Goal: Obtain resource: Download file/media

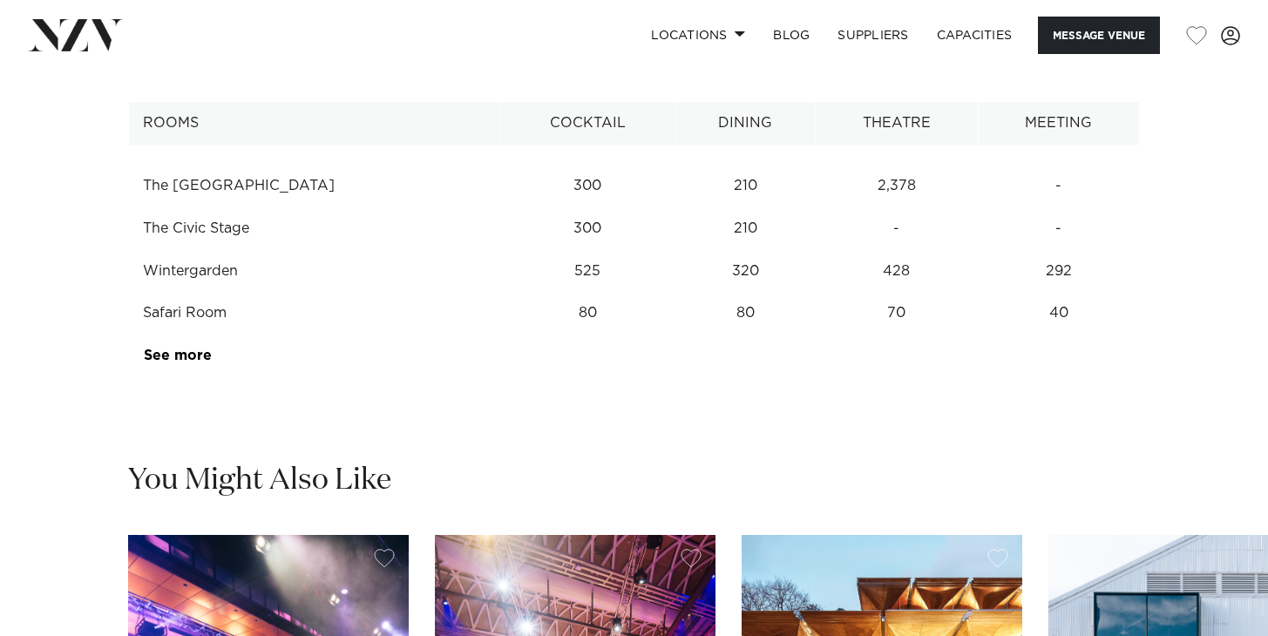
scroll to position [2206, 0]
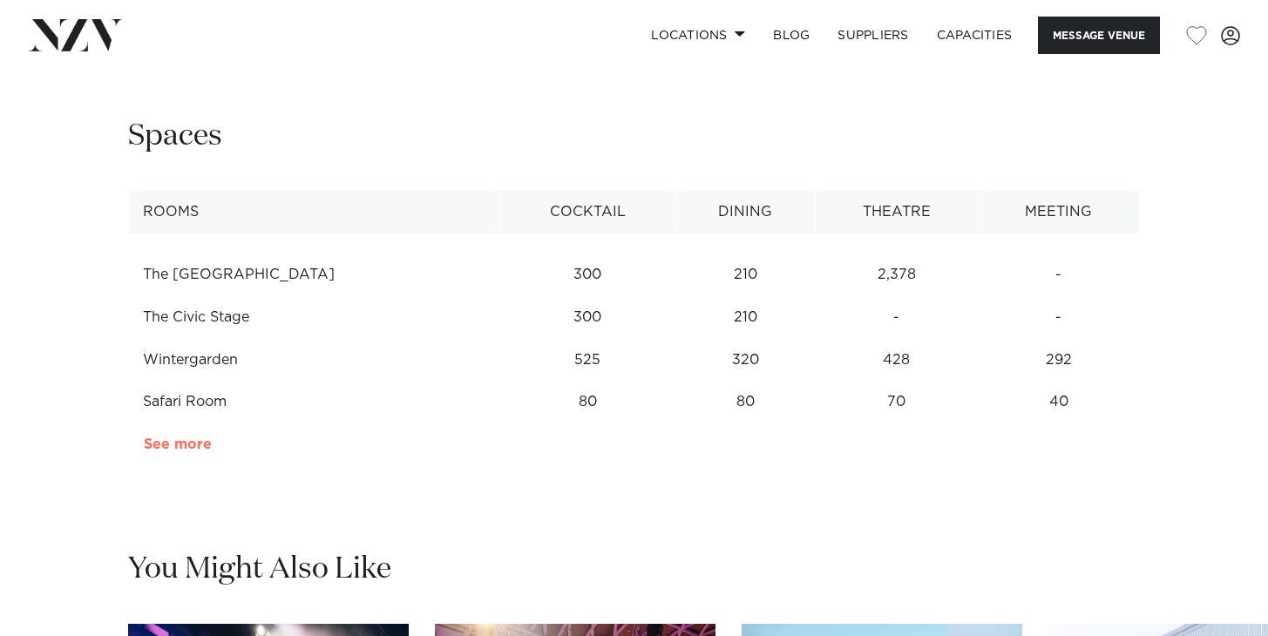
click at [177, 452] on link "See more" at bounding box center [212, 445] width 136 height 14
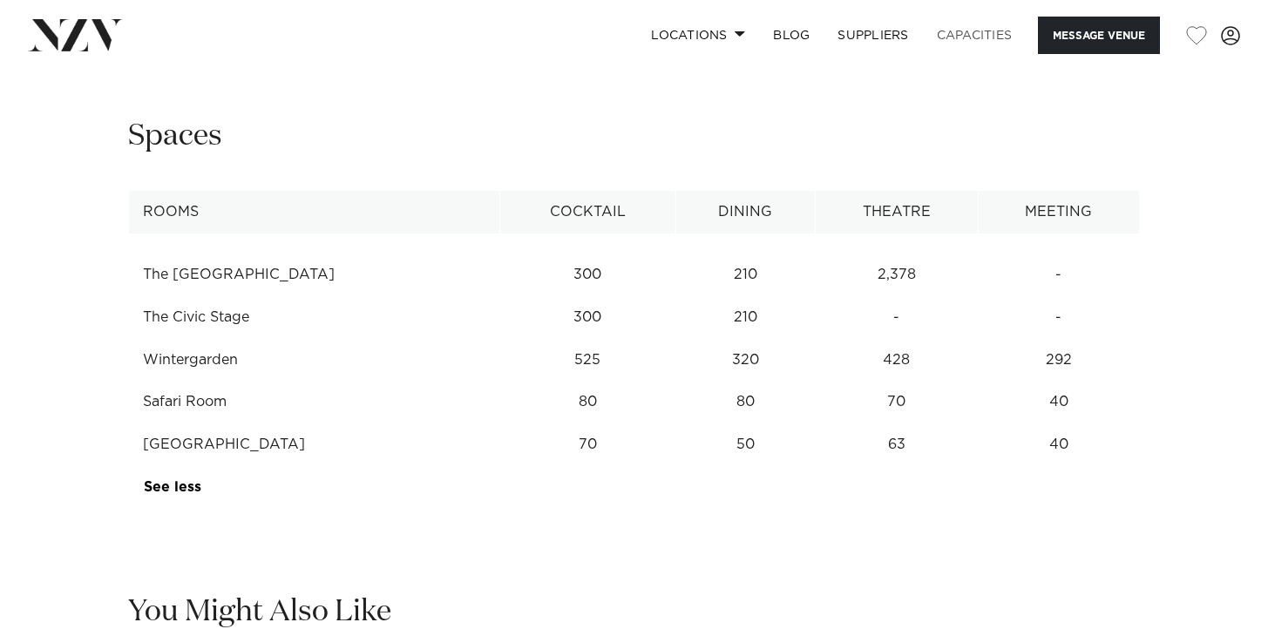
click at [956, 31] on link "Capacities" at bounding box center [975, 35] width 104 height 37
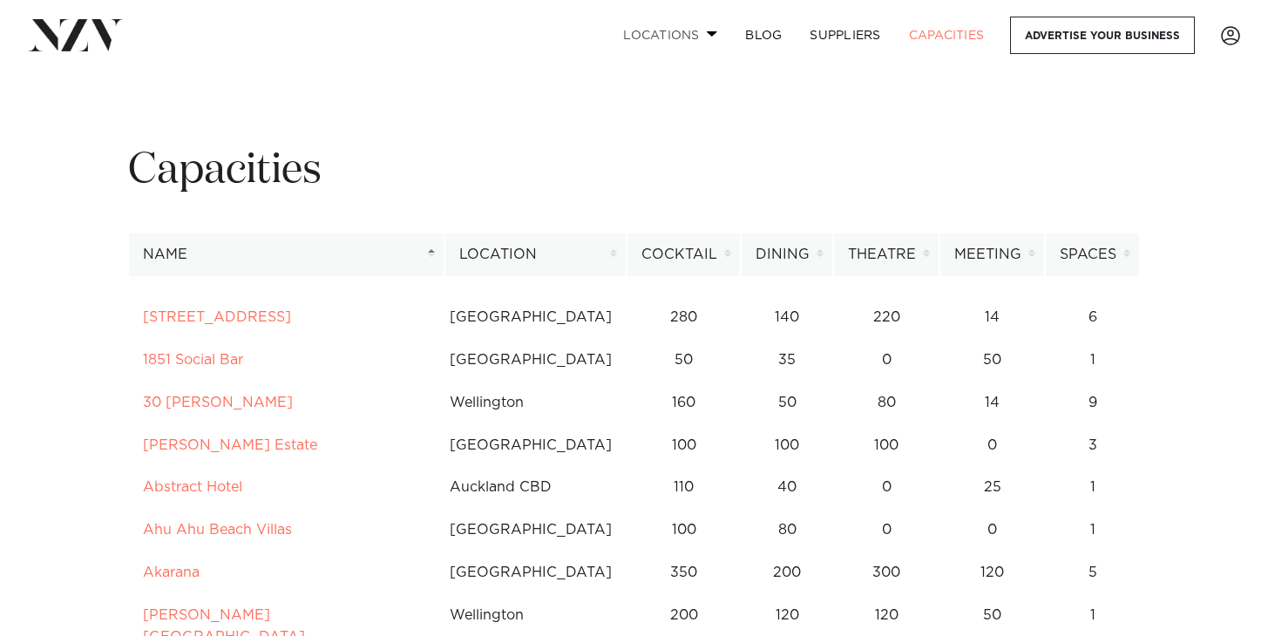
click at [652, 37] on link "Locations" at bounding box center [670, 35] width 122 height 37
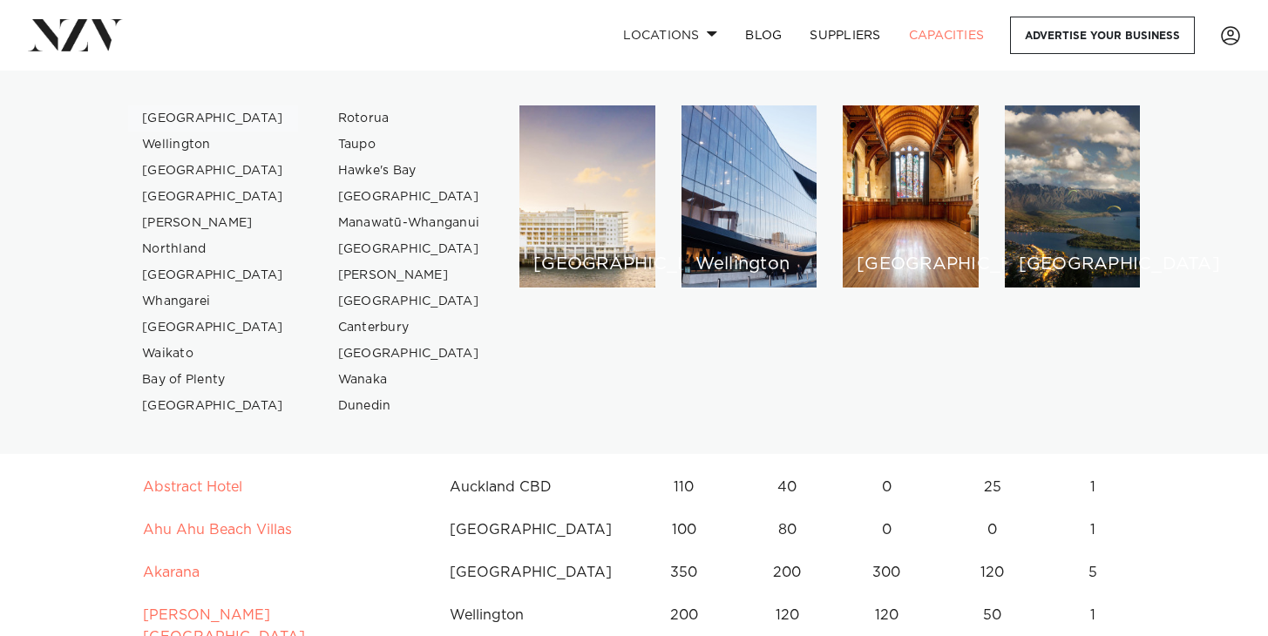
click at [176, 118] on link "[GEOGRAPHIC_DATA]" at bounding box center [213, 118] width 170 height 26
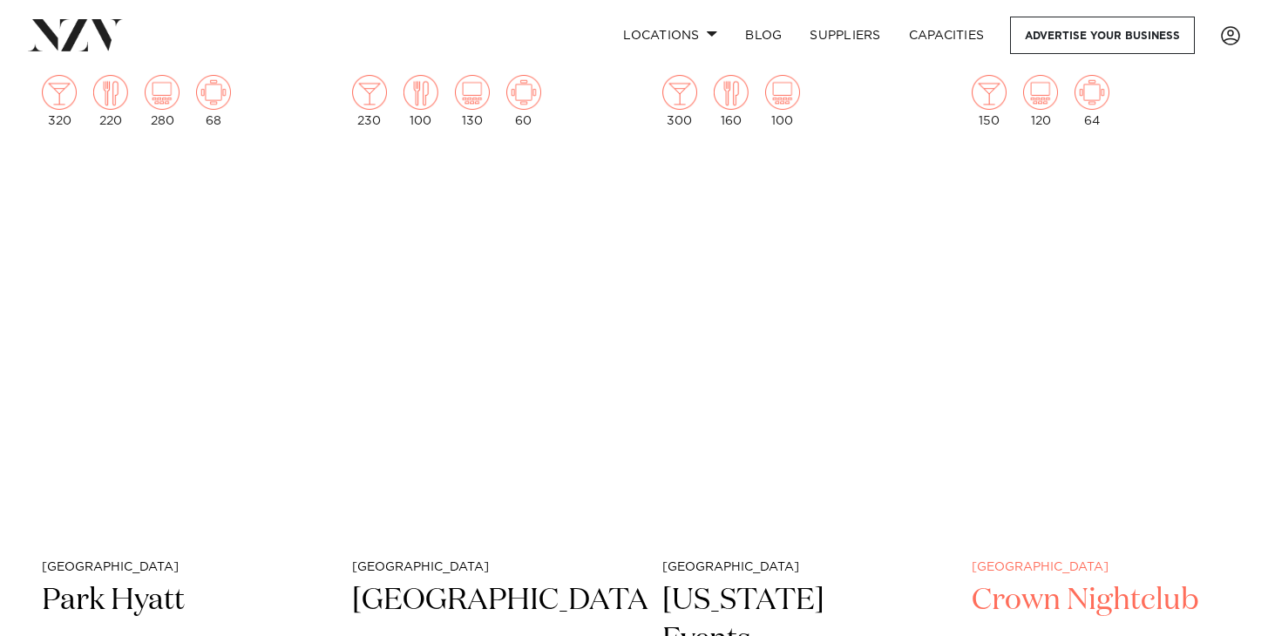
scroll to position [8389, 0]
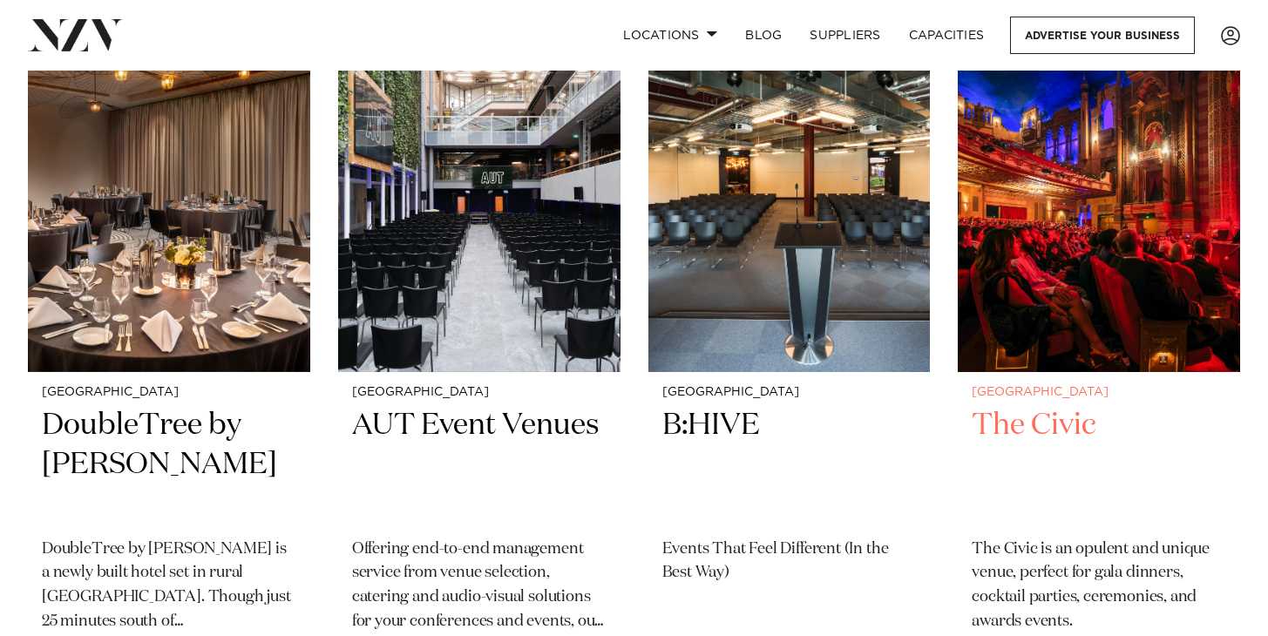
click at [1055, 265] on img at bounding box center [1099, 183] width 282 height 378
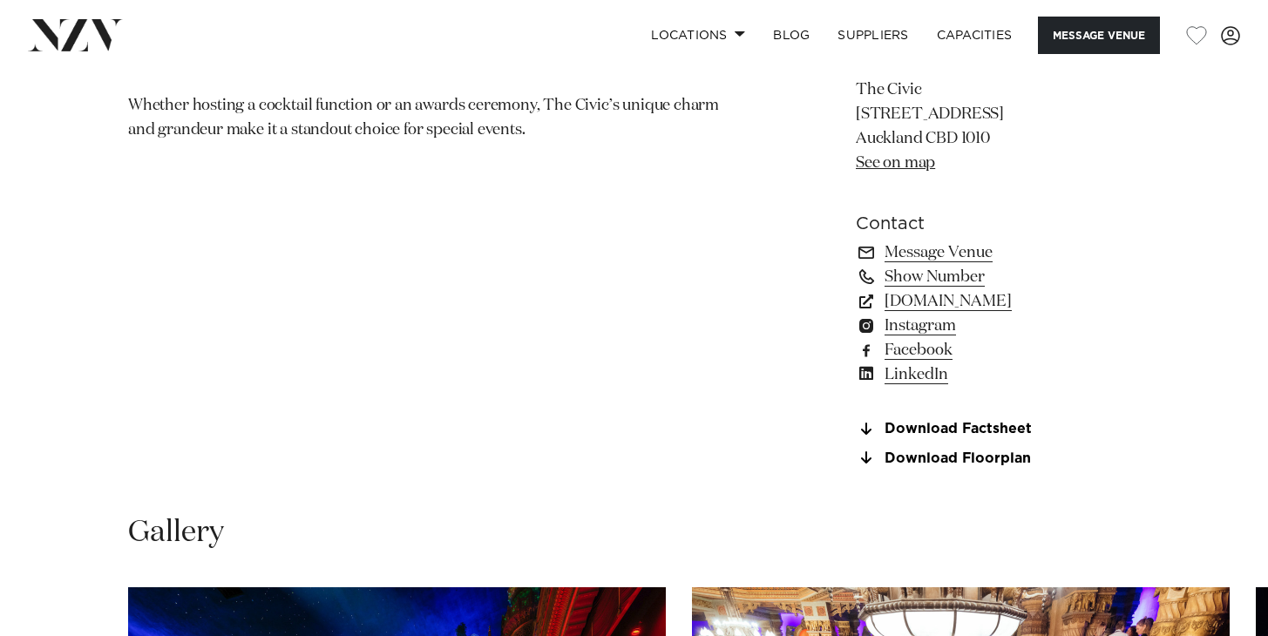
scroll to position [1286, 0]
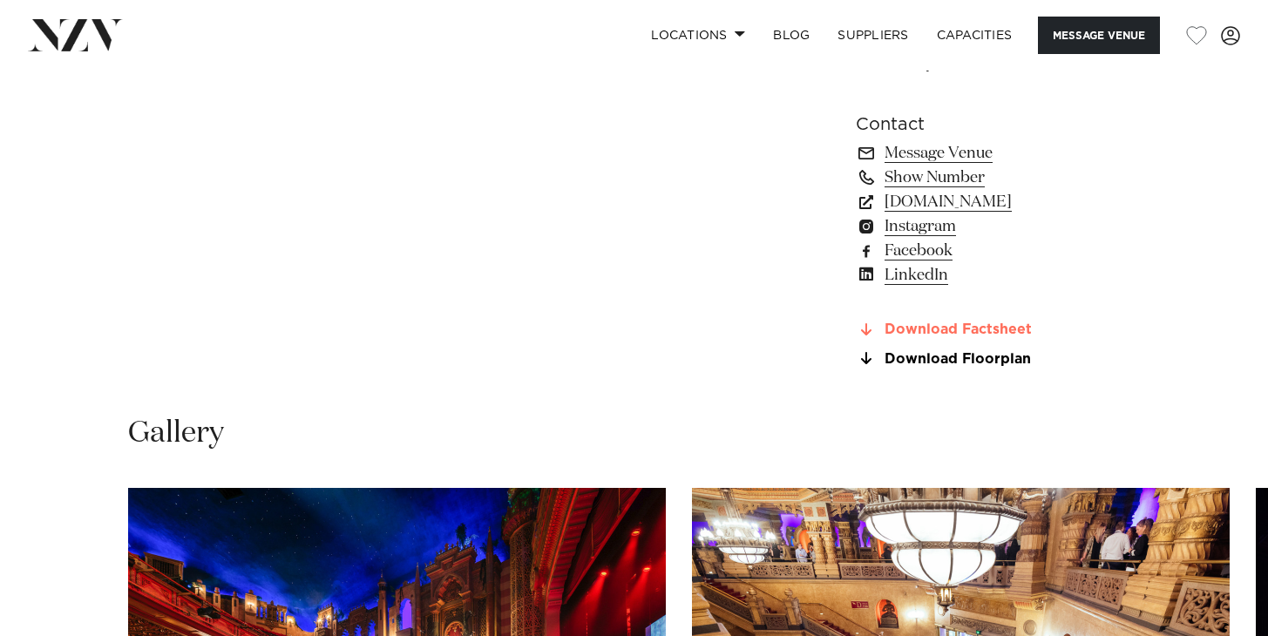
click at [929, 338] on link "Download Factsheet" at bounding box center [998, 331] width 284 height 16
click at [950, 367] on link "Download Floorplan" at bounding box center [998, 359] width 284 height 16
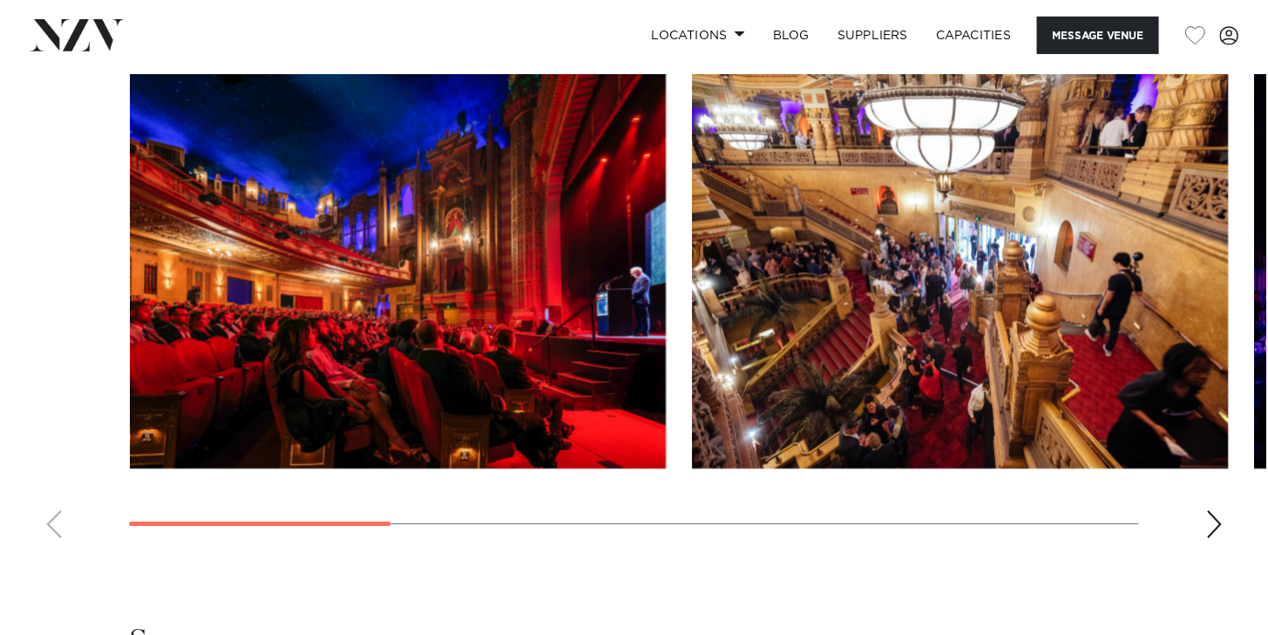
scroll to position [1957, 0]
